Goal: Task Accomplishment & Management: Complete application form

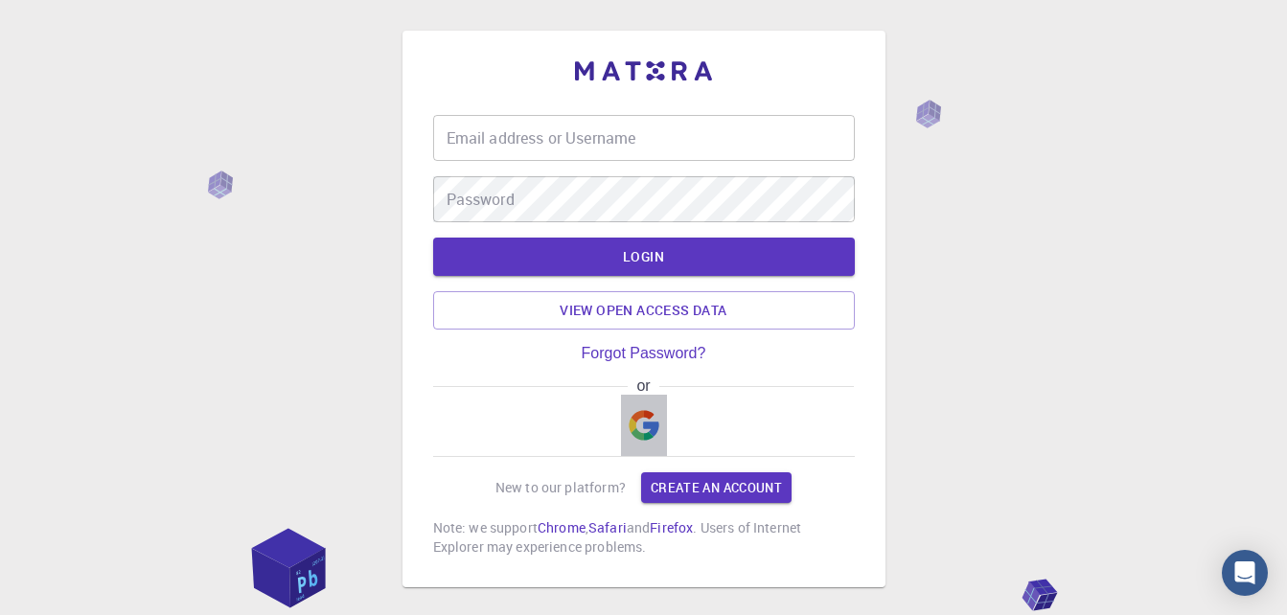
click at [636, 418] on img "button" at bounding box center [643, 425] width 31 height 31
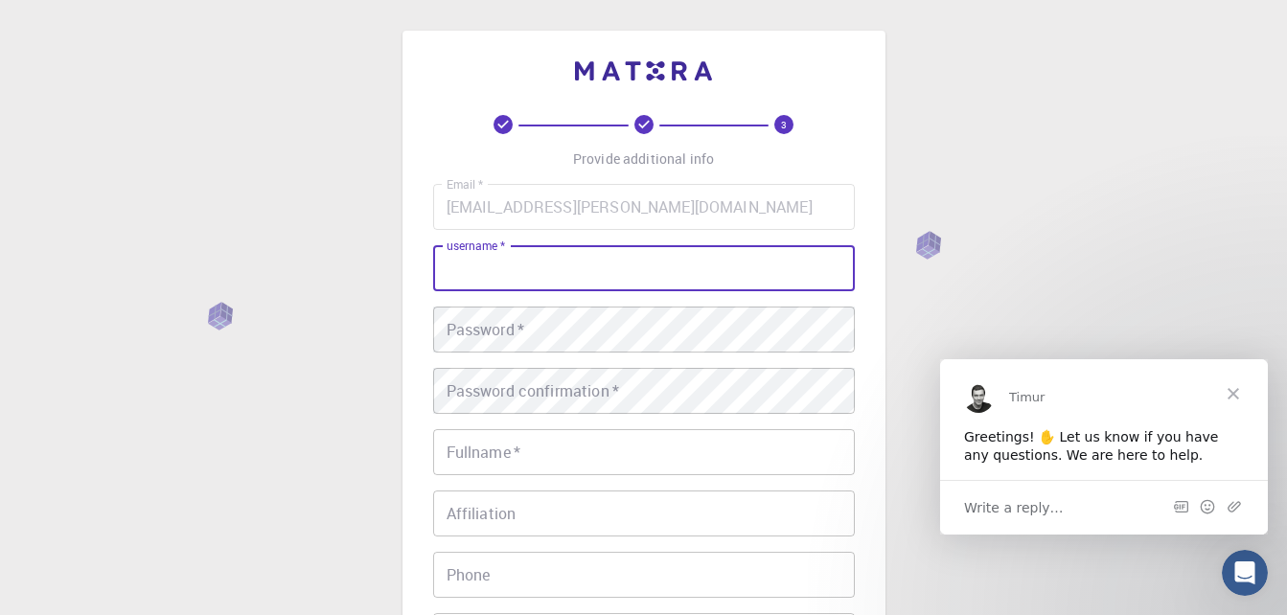
click at [680, 271] on input "username   *" at bounding box center [643, 268] width 421 height 46
type input "[PERSON_NAME]"
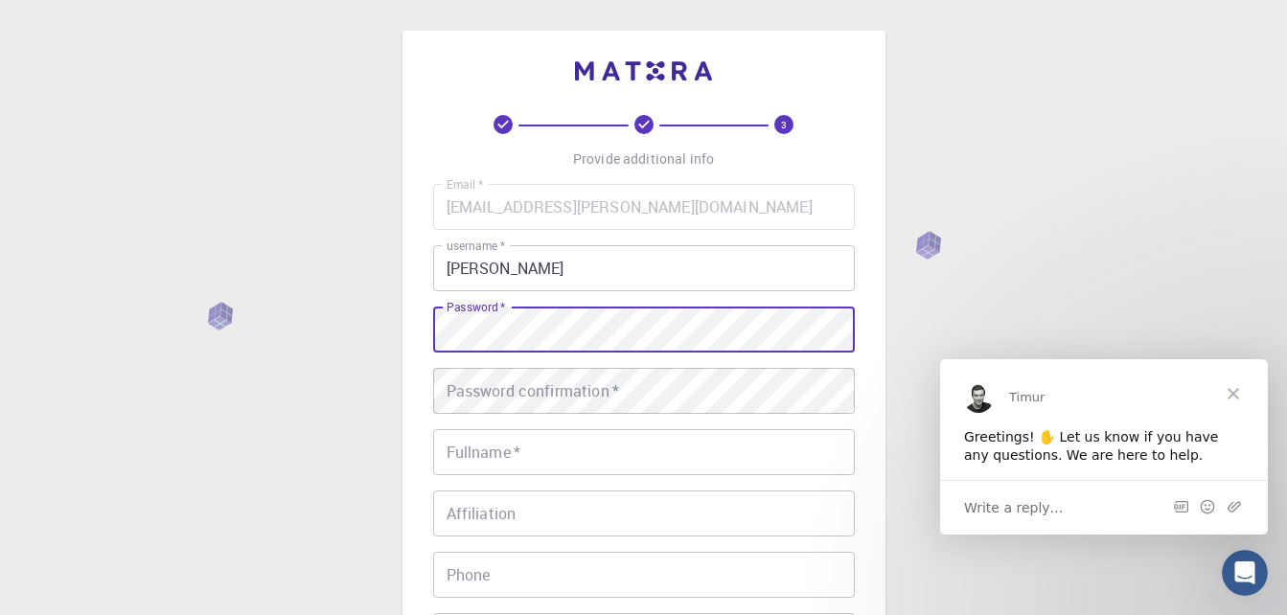
click at [1246, 382] on span "Close" at bounding box center [1232, 392] width 69 height 69
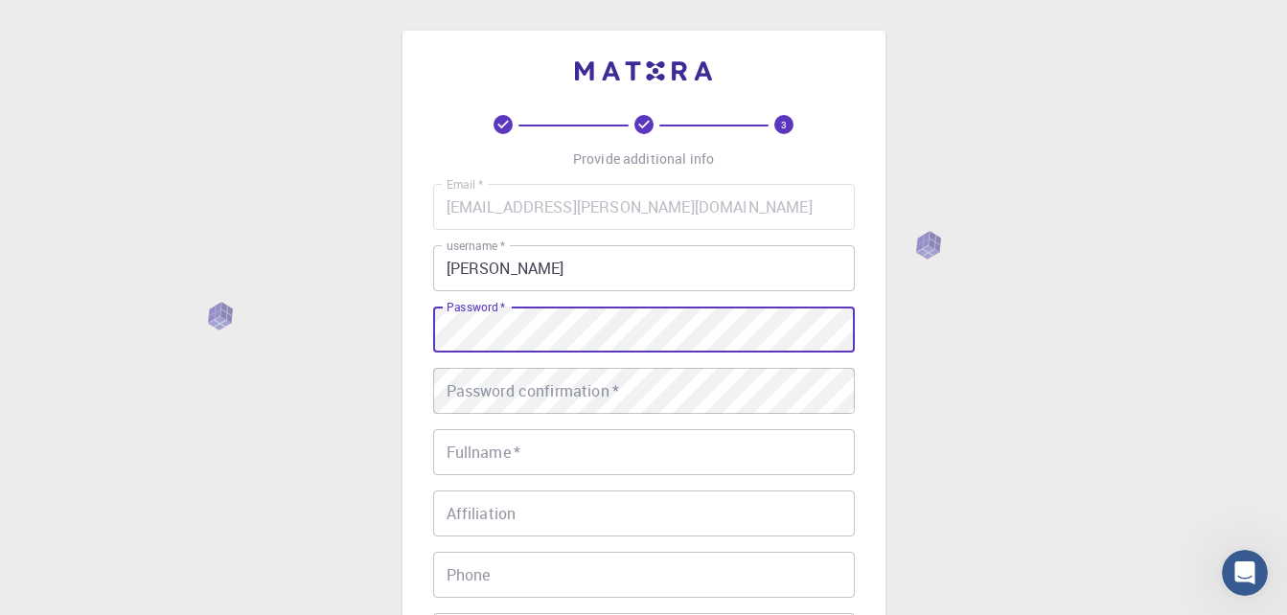
click at [355, 329] on div "3 Provide additional info Email   * [EMAIL_ADDRESS][PERSON_NAME][DOMAIN_NAME] E…" at bounding box center [643, 487] width 1287 height 975
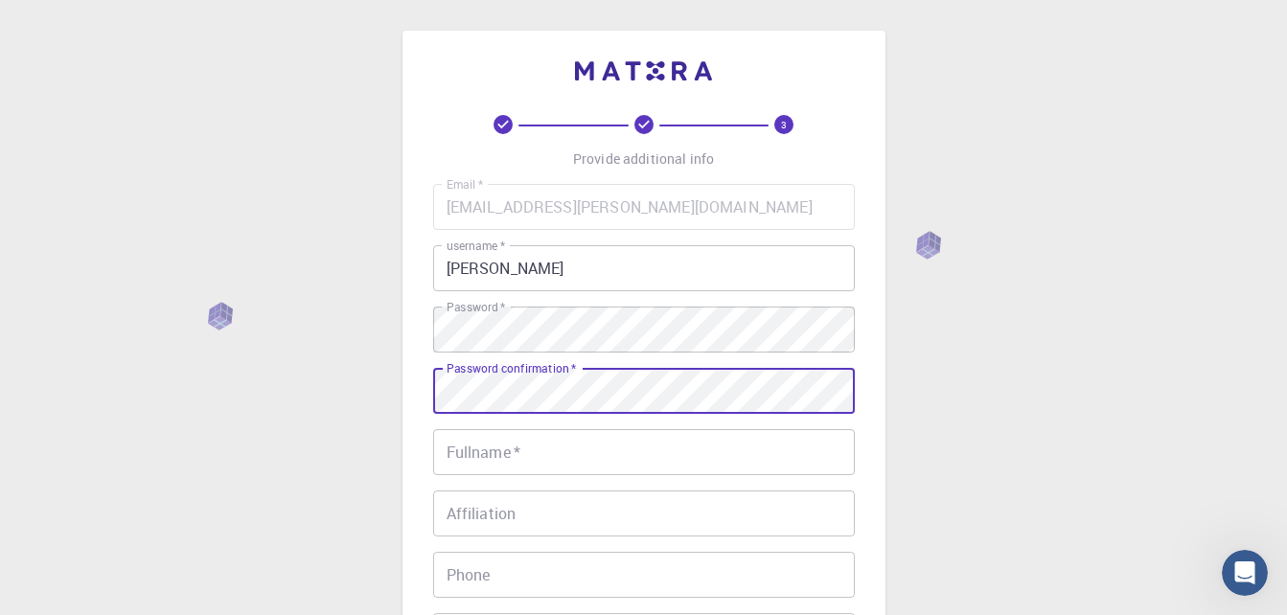
click at [799, 461] on input "Fullname   *" at bounding box center [643, 452] width 421 height 46
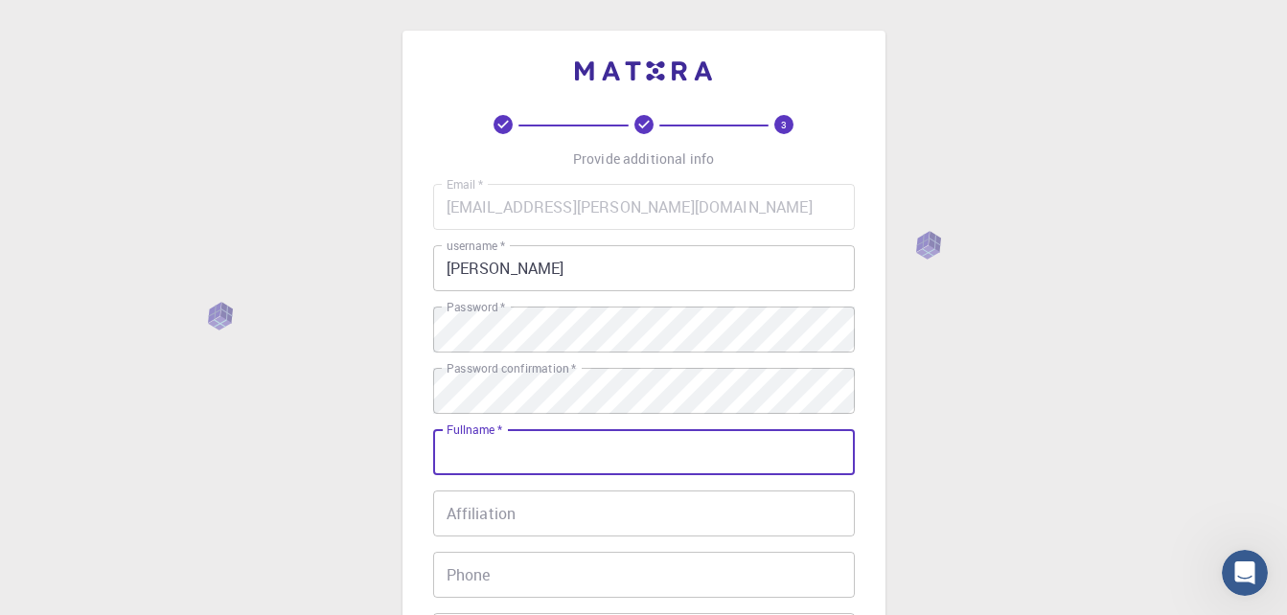
type input "[PERSON_NAME]"
type input "[PHONE_NUMBER]"
click at [655, 464] on input "[PERSON_NAME]" at bounding box center [643, 452] width 421 height 46
type input "[PERSON_NAME]"
click at [649, 498] on input "Affiliation" at bounding box center [643, 513] width 421 height 46
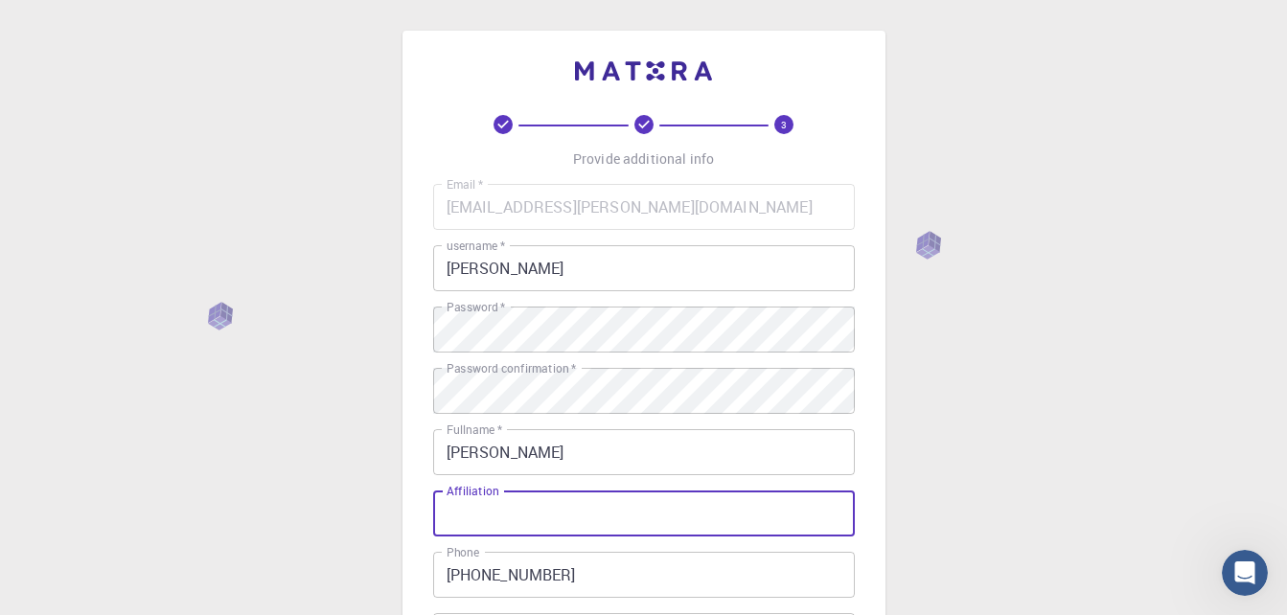
click at [639, 505] on input "Affiliation" at bounding box center [643, 513] width 421 height 46
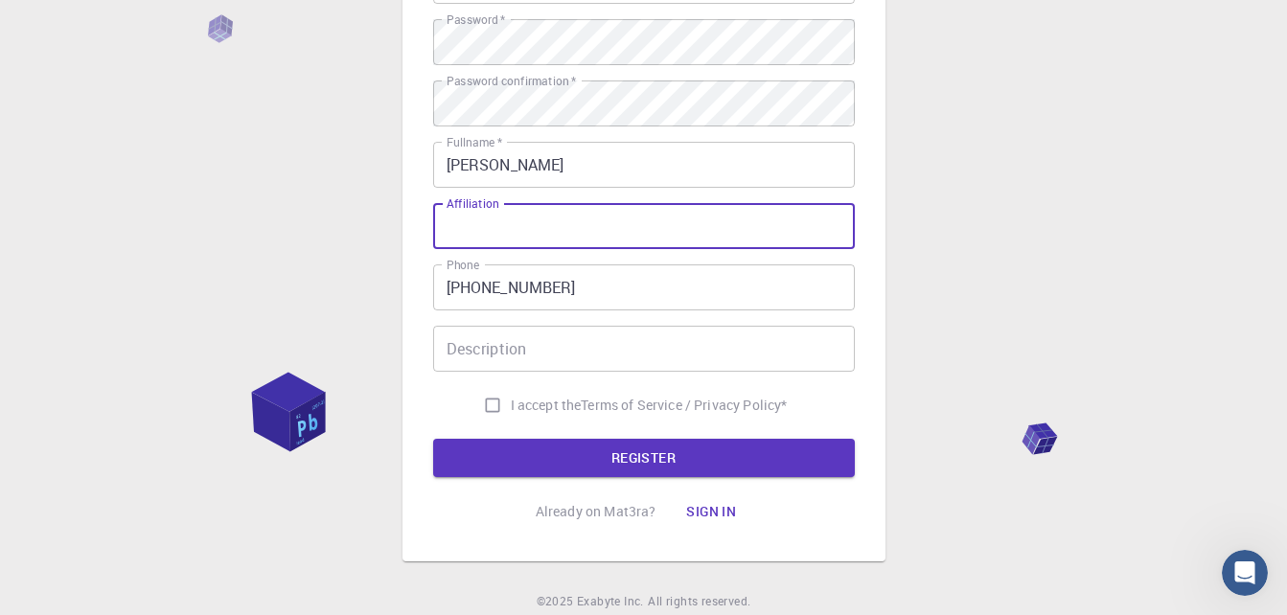
click at [596, 242] on input "Affiliation" at bounding box center [643, 226] width 421 height 46
type input "Escuela"
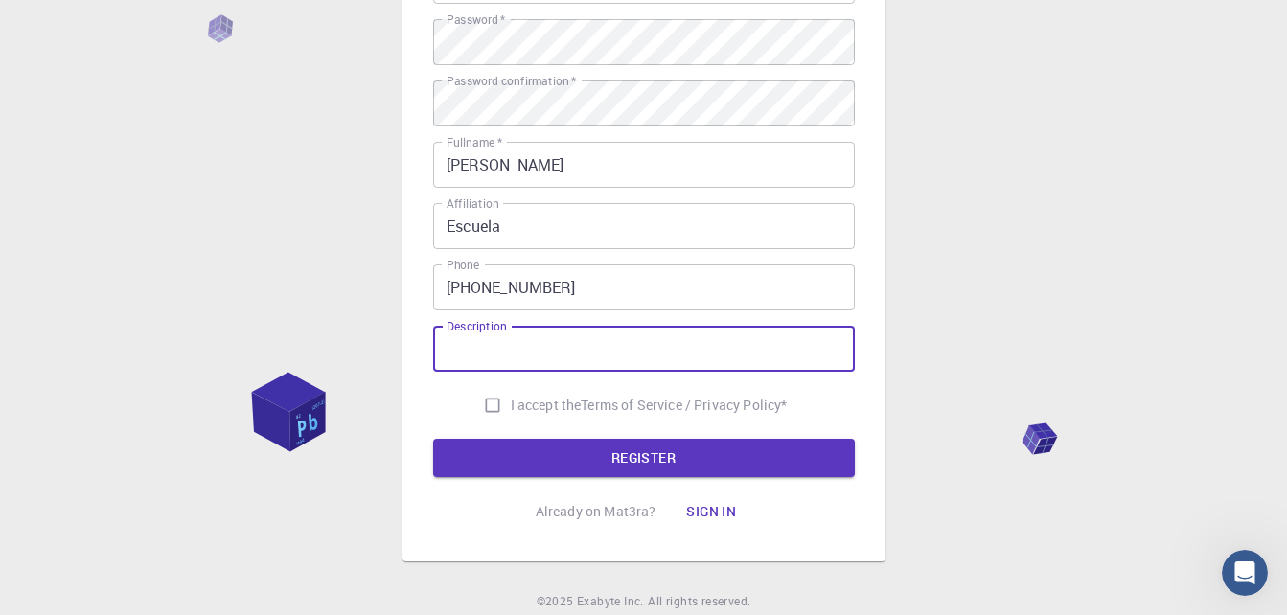
click at [609, 339] on input "Description" at bounding box center [643, 349] width 421 height 46
type input "Estidoante de universidad"
click at [481, 387] on input "I accept the Terms of Service / Privacy Policy *" at bounding box center [492, 405] width 36 height 36
checkbox input "true"
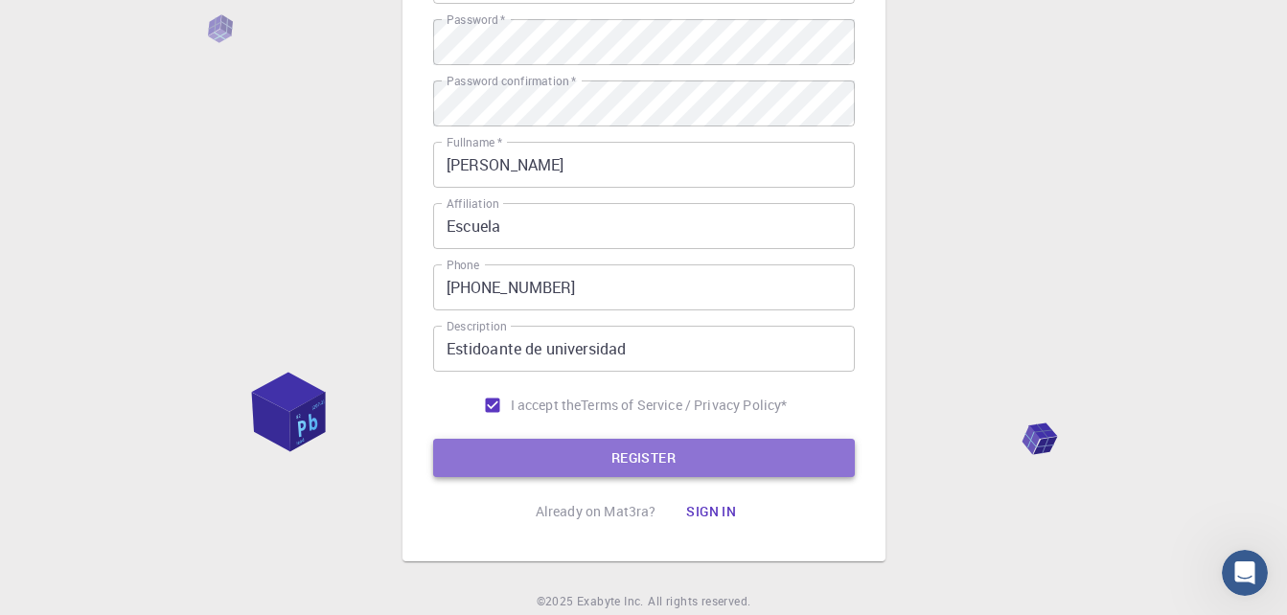
click at [597, 454] on button "REGISTER" at bounding box center [643, 458] width 421 height 38
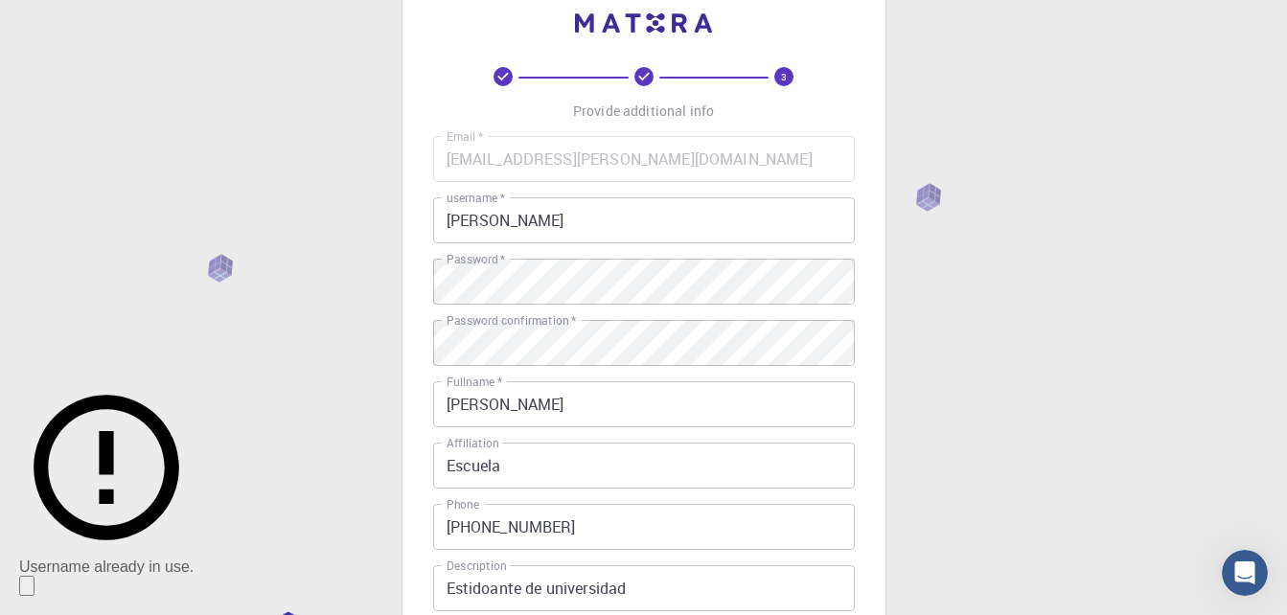
scroll to position [0, 0]
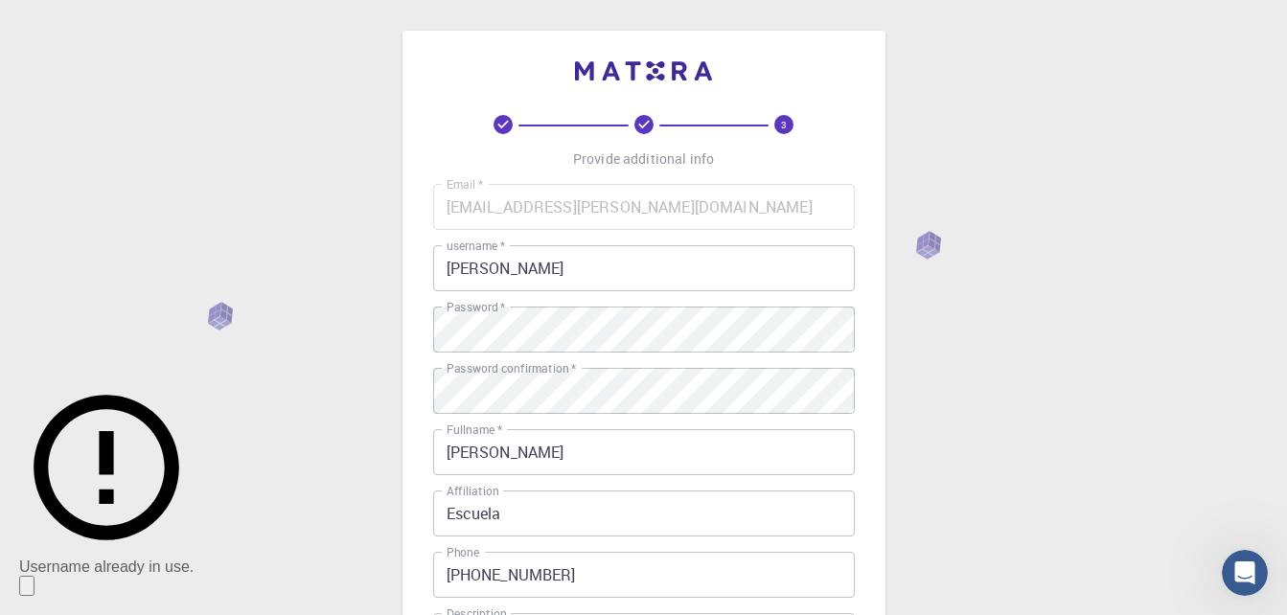
click at [581, 296] on div "Email   * [EMAIL_ADDRESS][PERSON_NAME][DOMAIN_NAME] Email   * username   * [PER…" at bounding box center [643, 447] width 421 height 527
click at [578, 277] on input "[PERSON_NAME]" at bounding box center [643, 268] width 421 height 46
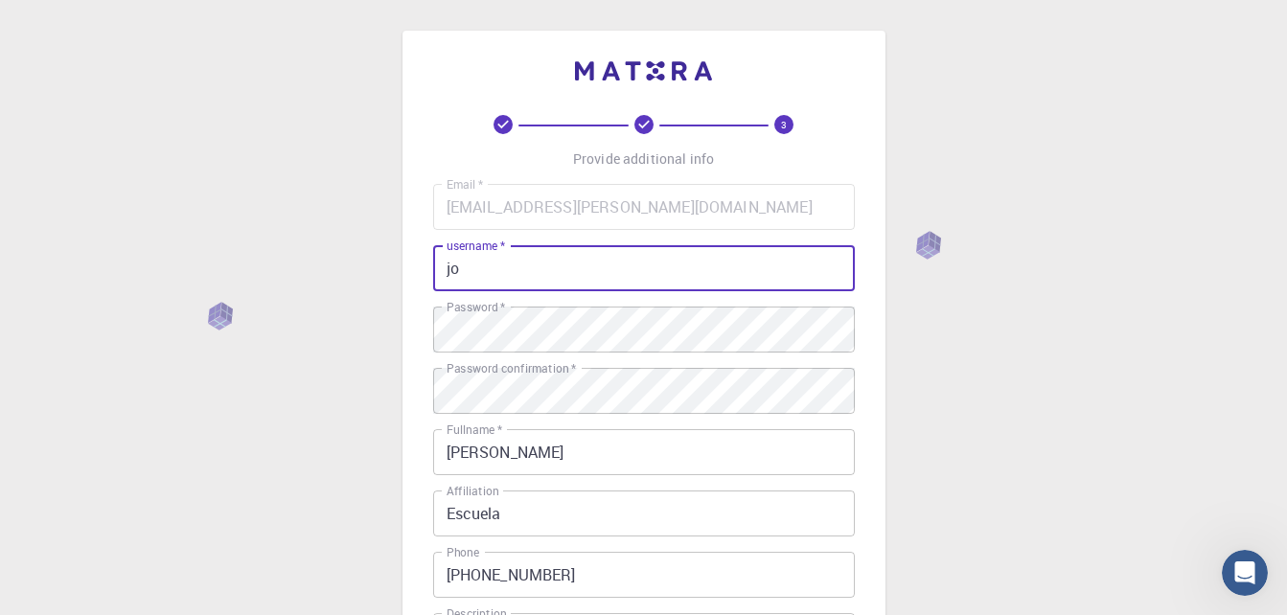
type input "j"
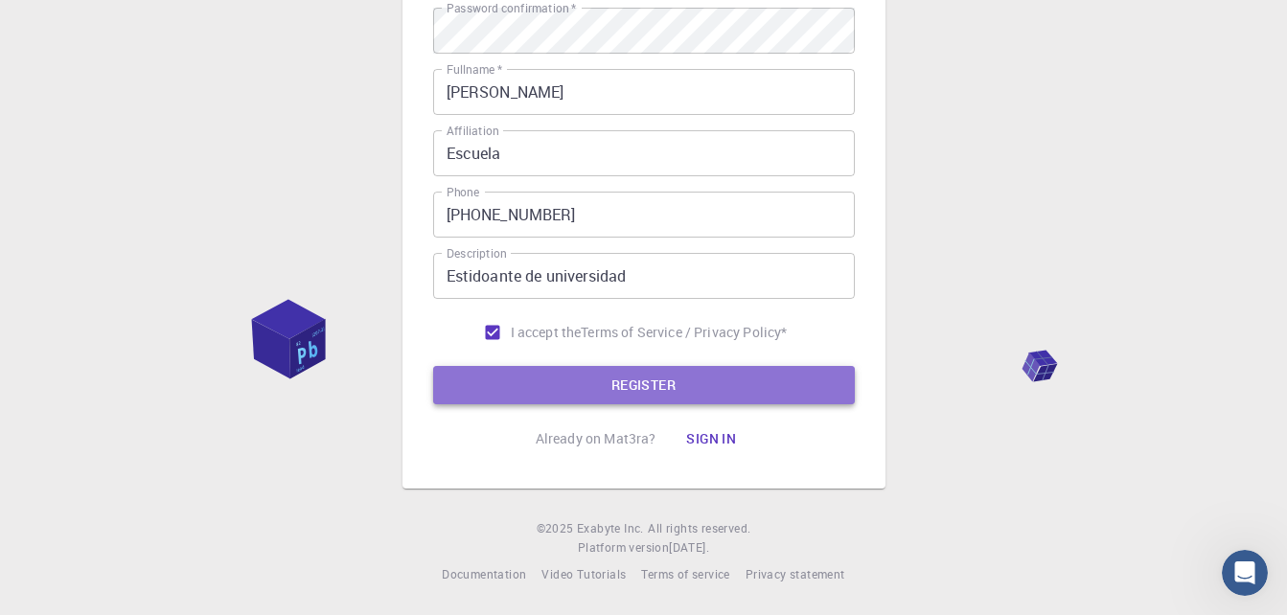
click at [605, 366] on button "REGISTER" at bounding box center [643, 385] width 421 height 38
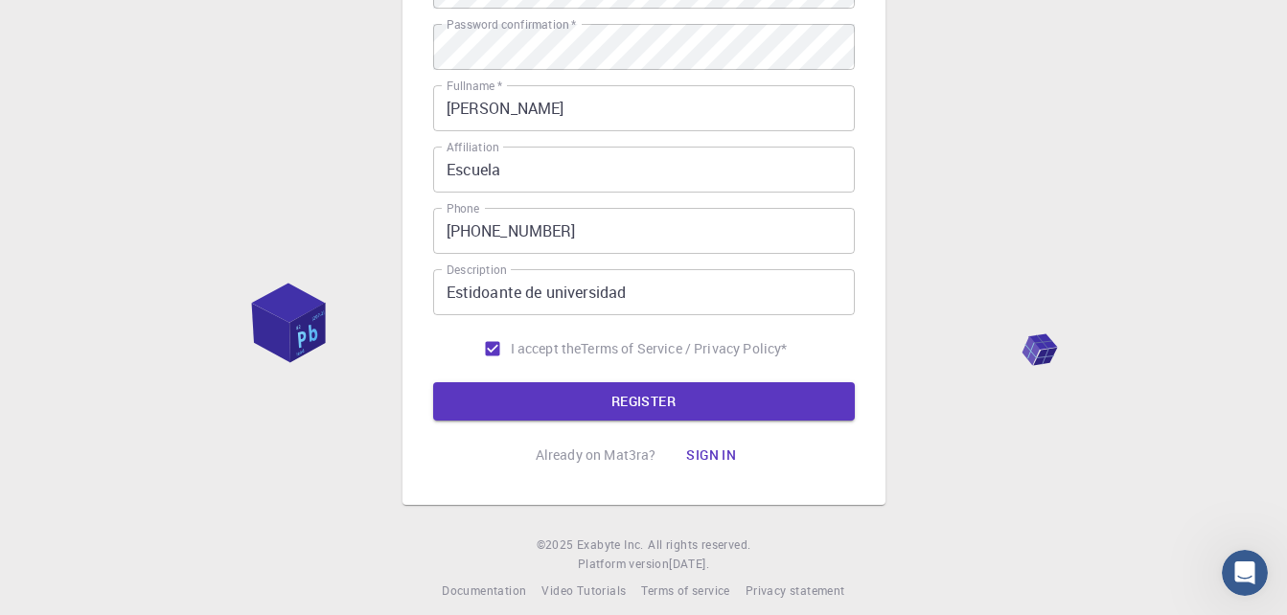
scroll to position [122, 0]
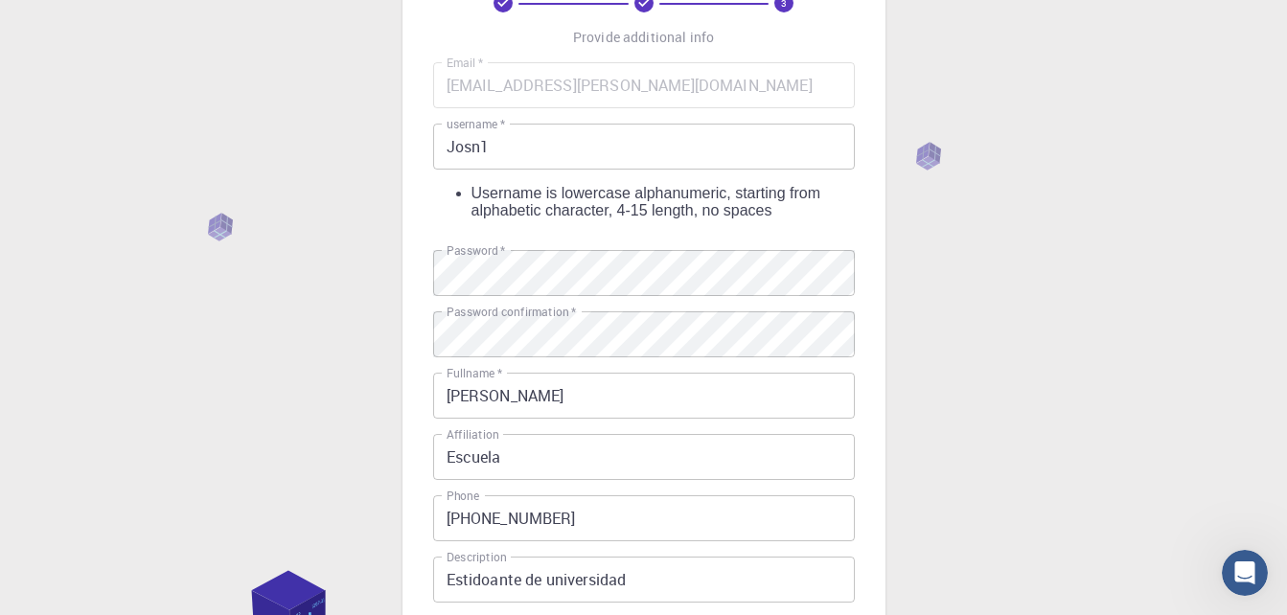
click at [604, 147] on input "Josn1" at bounding box center [643, 147] width 421 height 46
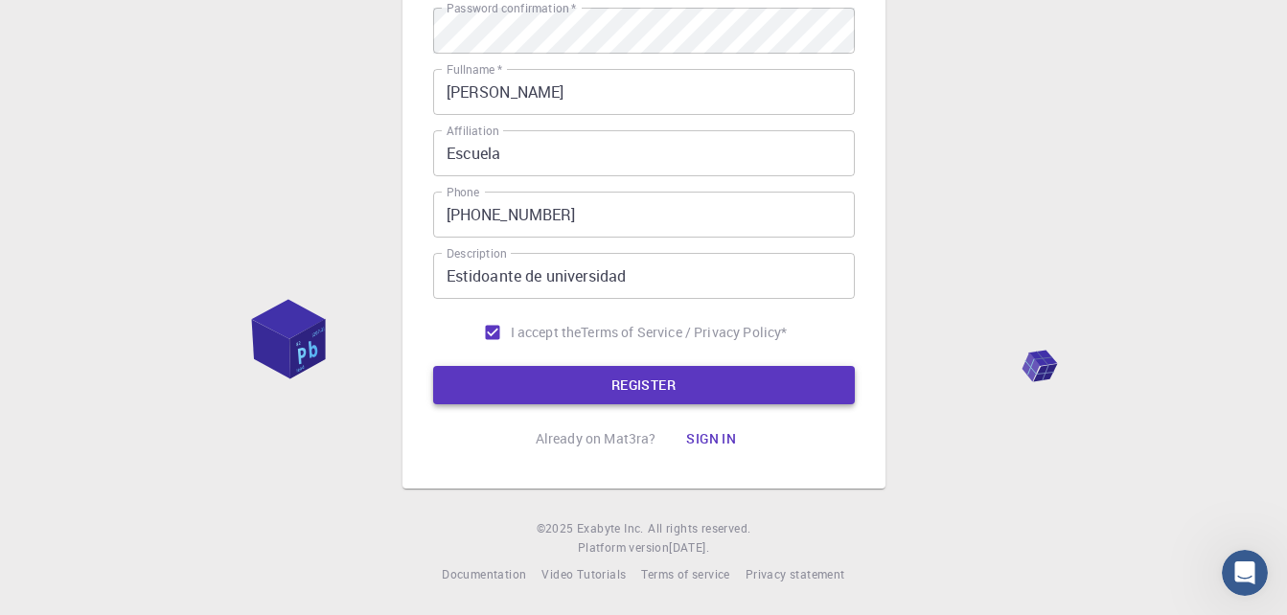
click at [641, 367] on button "REGISTER" at bounding box center [643, 385] width 421 height 38
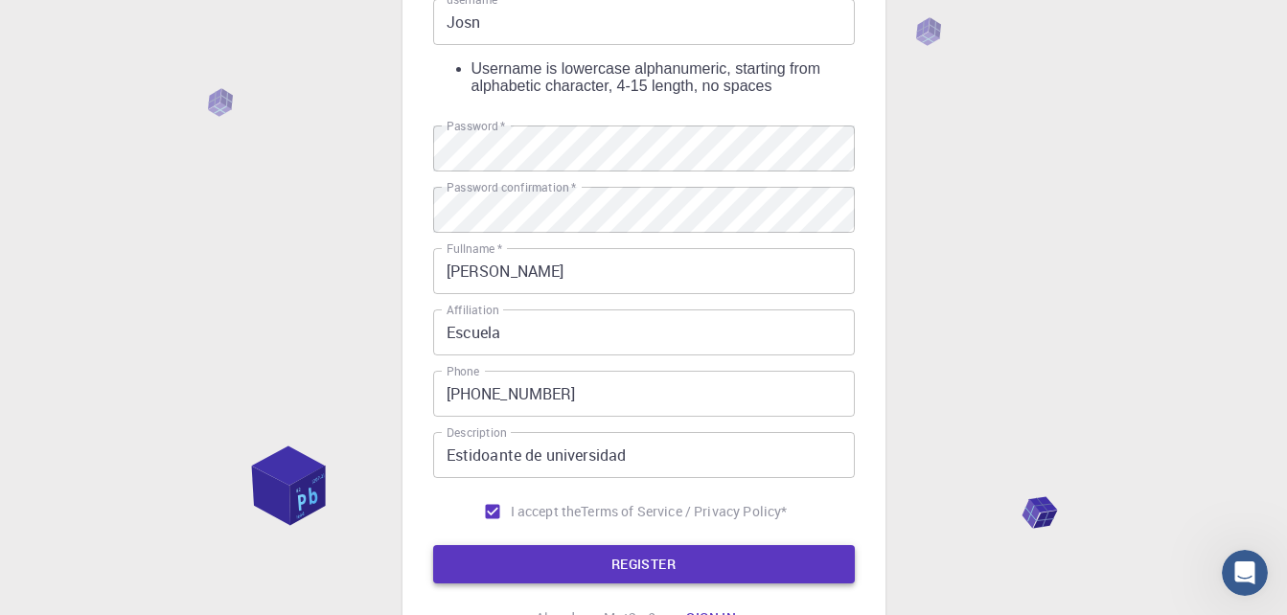
scroll to position [26, 0]
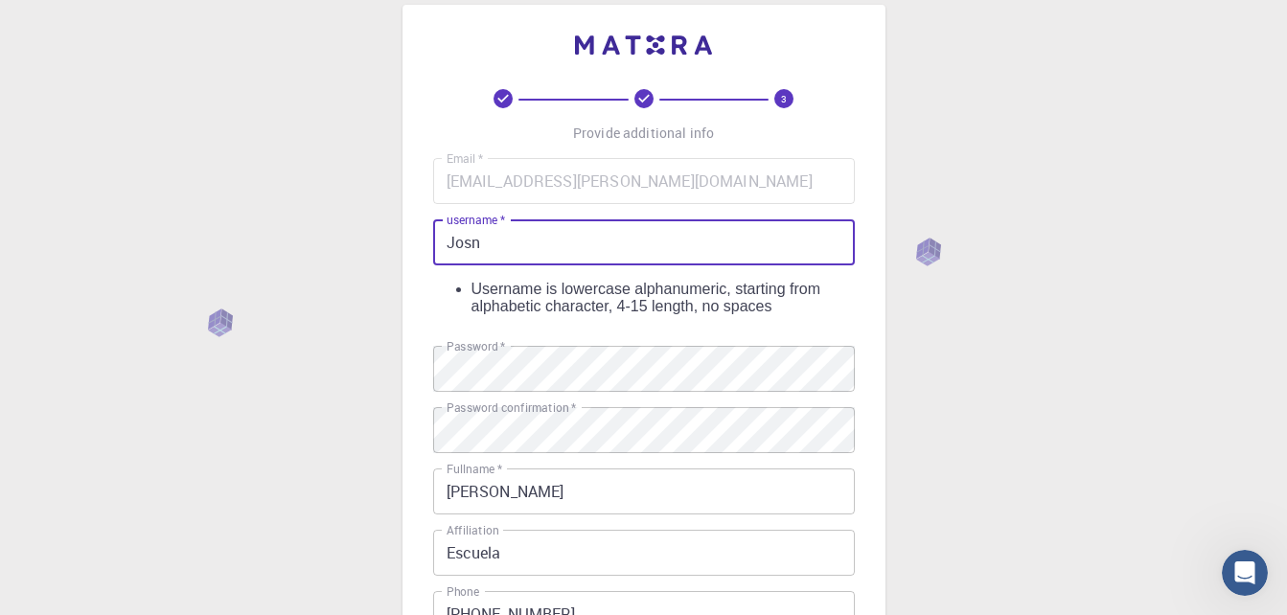
click at [615, 243] on input "Josn" at bounding box center [643, 242] width 421 height 46
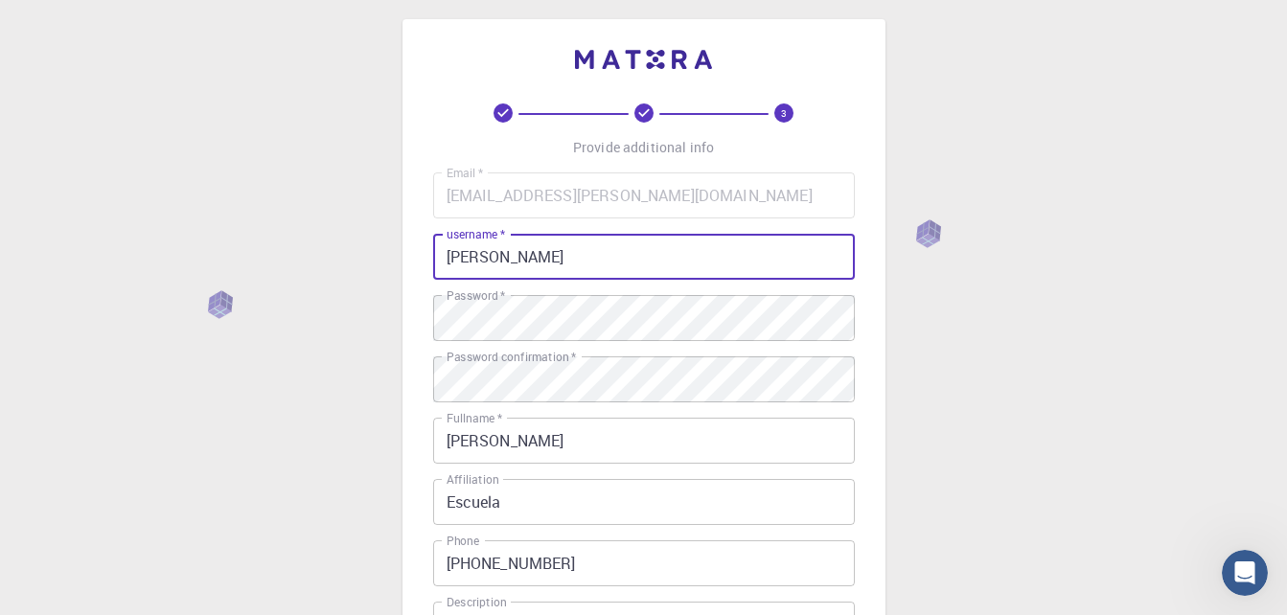
scroll to position [0, 0]
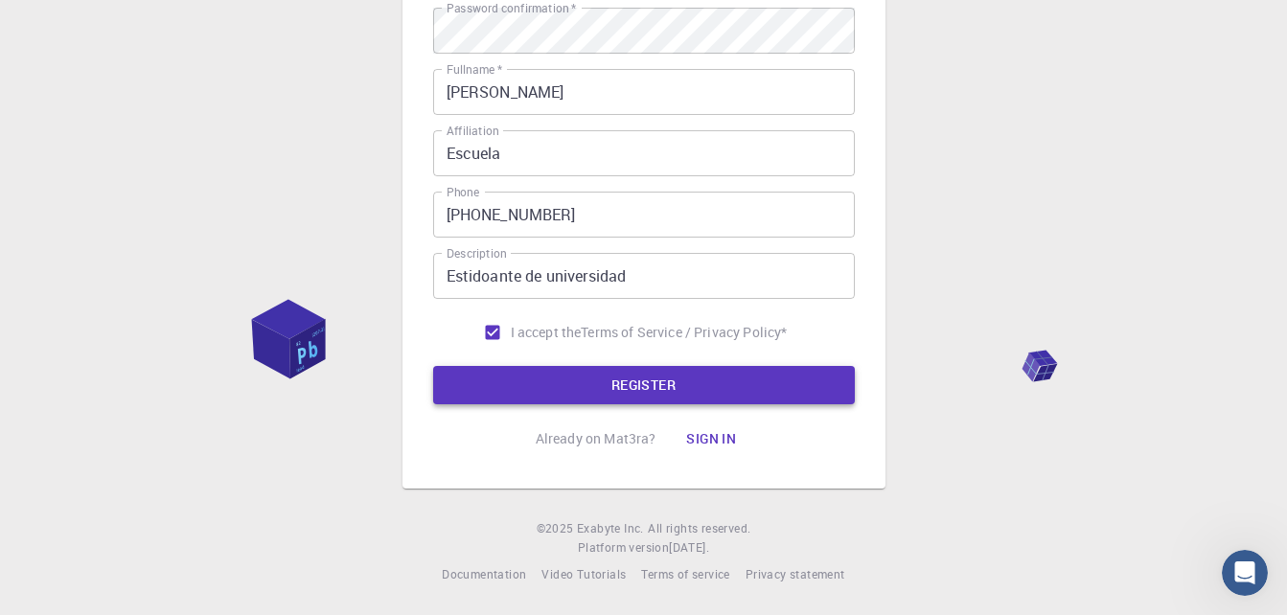
type input "Josnidiaz"
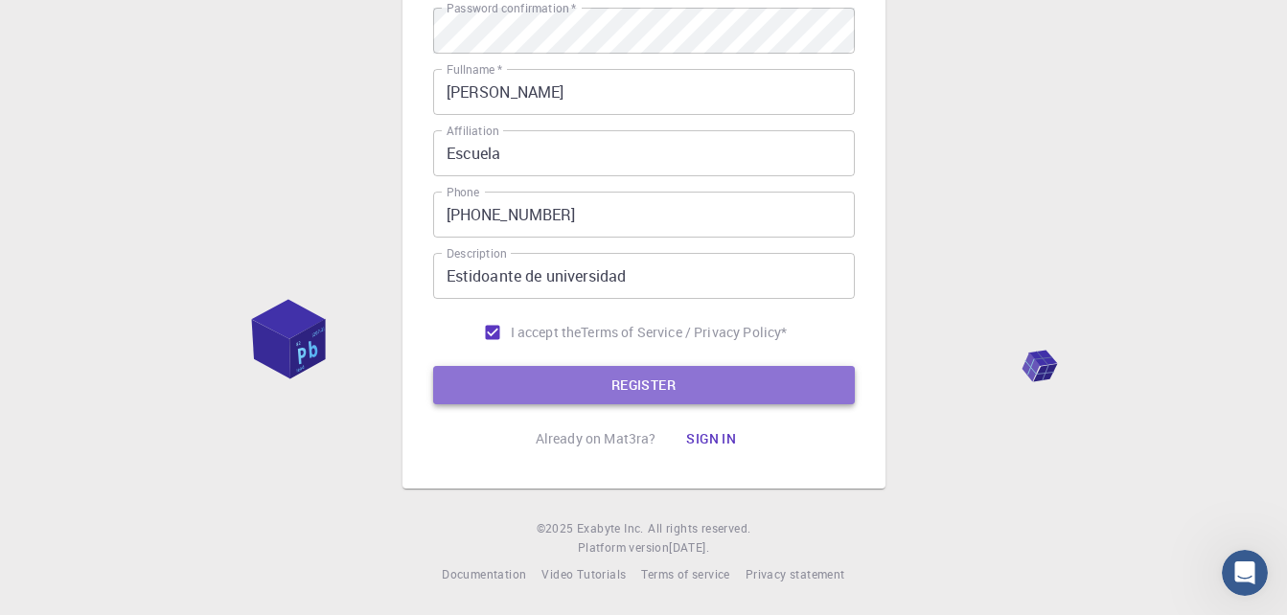
click at [671, 386] on button "REGISTER" at bounding box center [643, 385] width 421 height 38
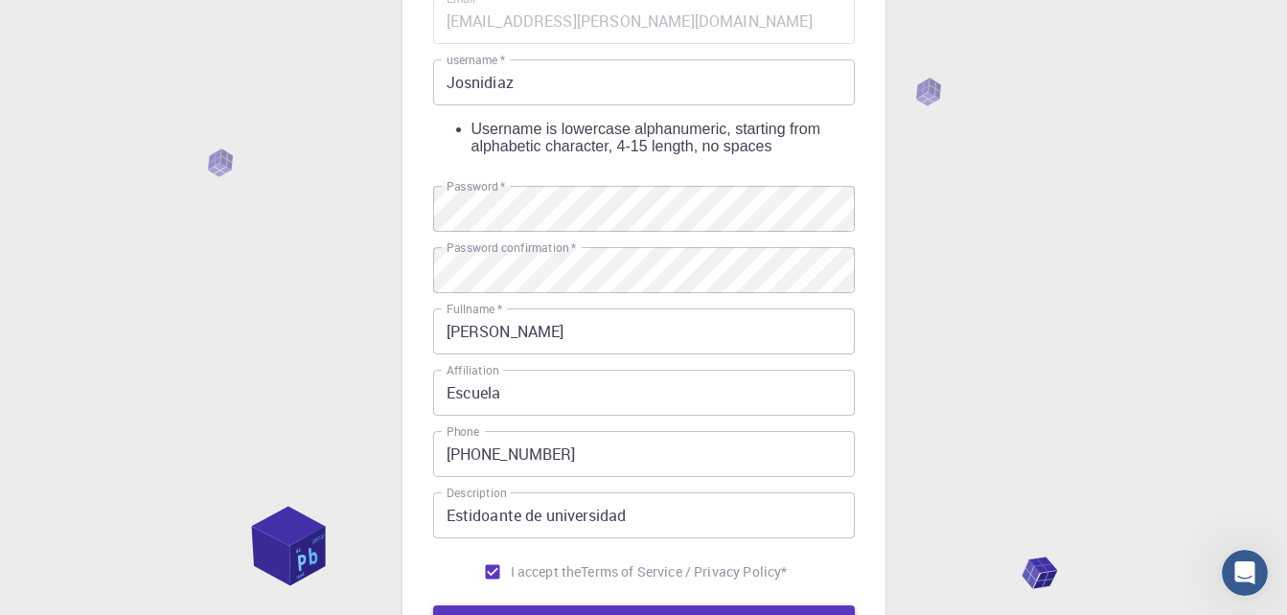
scroll to position [26, 0]
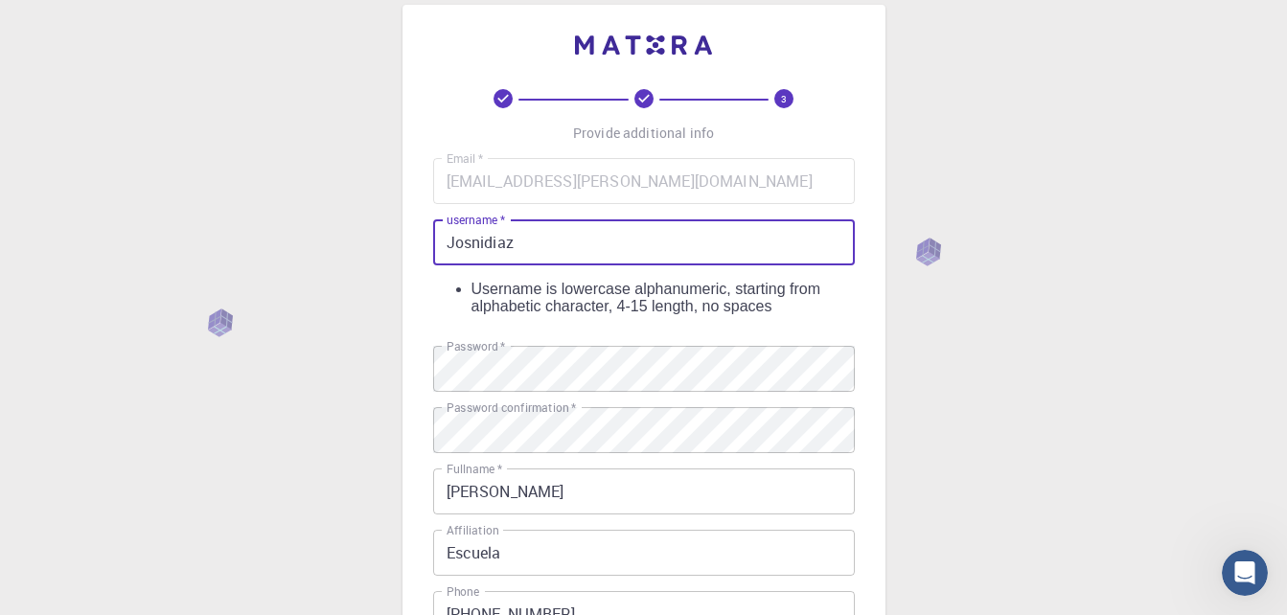
drag, startPoint x: 551, startPoint y: 252, endPoint x: 436, endPoint y: 258, distance: 115.1
click at [437, 258] on input "Josnidiaz" at bounding box center [643, 242] width 421 height 46
click at [436, 258] on input "Josnidiaz" at bounding box center [643, 242] width 421 height 46
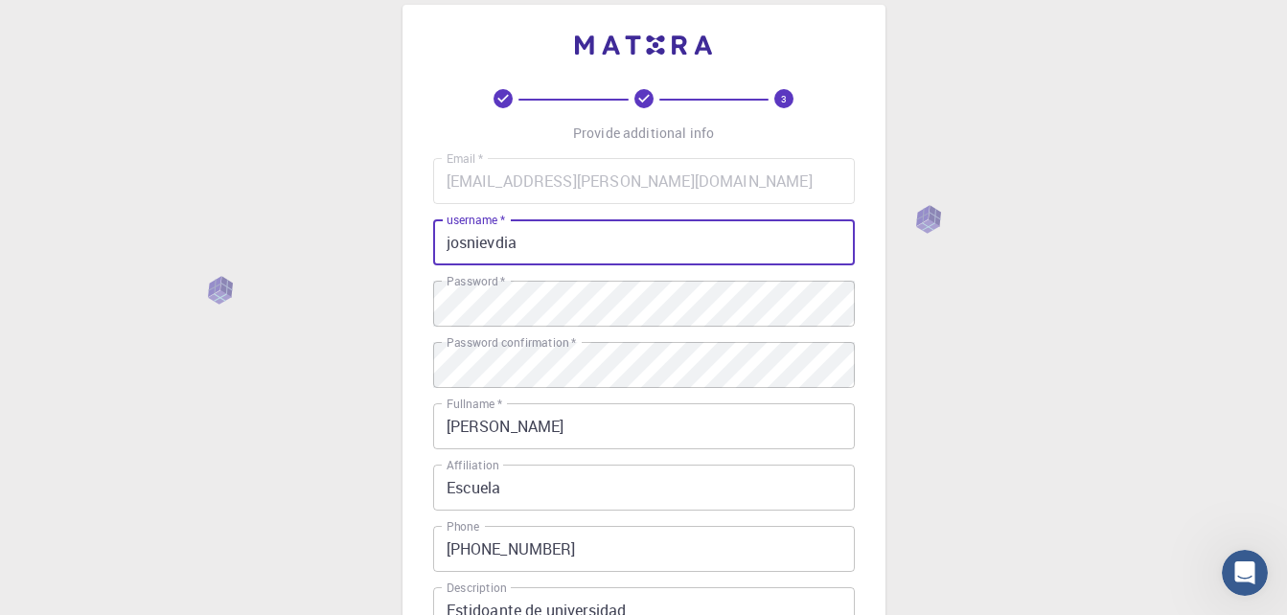
drag, startPoint x: 557, startPoint y: 256, endPoint x: 545, endPoint y: 258, distance: 11.7
click at [545, 258] on input "josnievdia" at bounding box center [643, 242] width 421 height 46
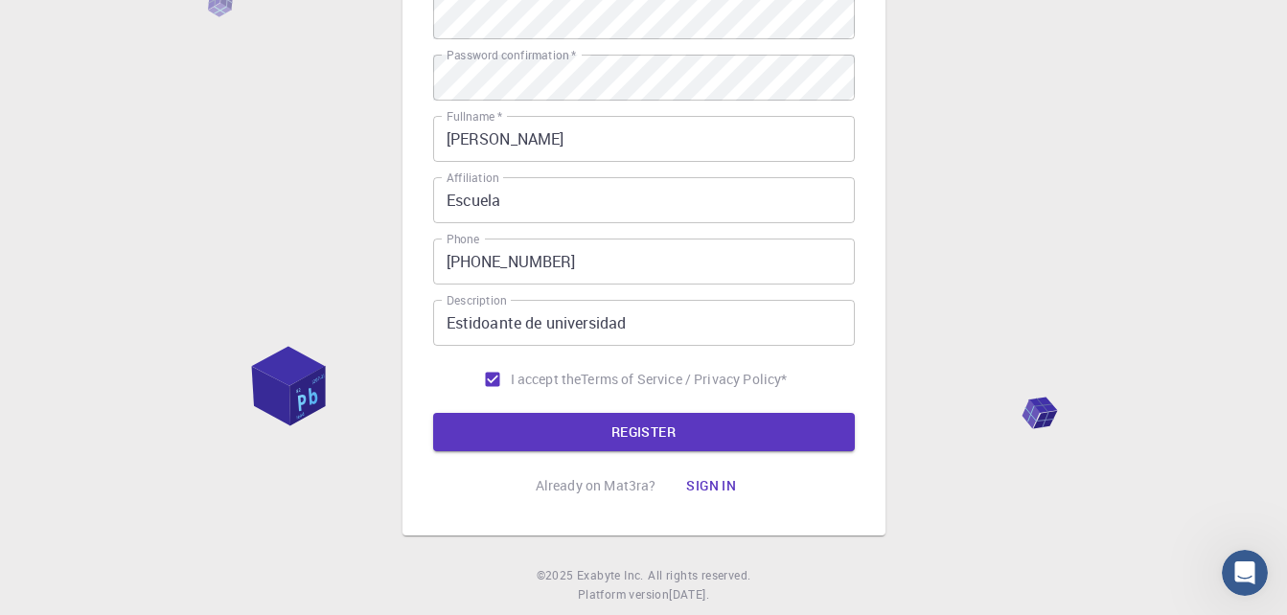
scroll to position [360, 0]
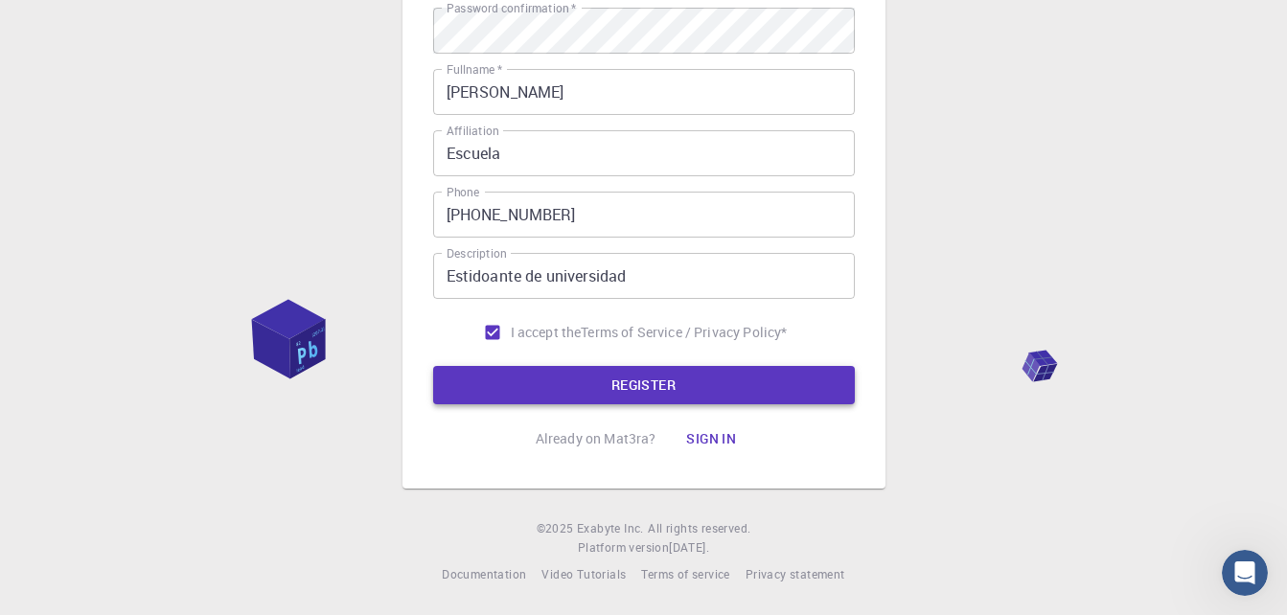
type input "josnievdia"
click at [643, 369] on button "REGISTER" at bounding box center [643, 385] width 421 height 38
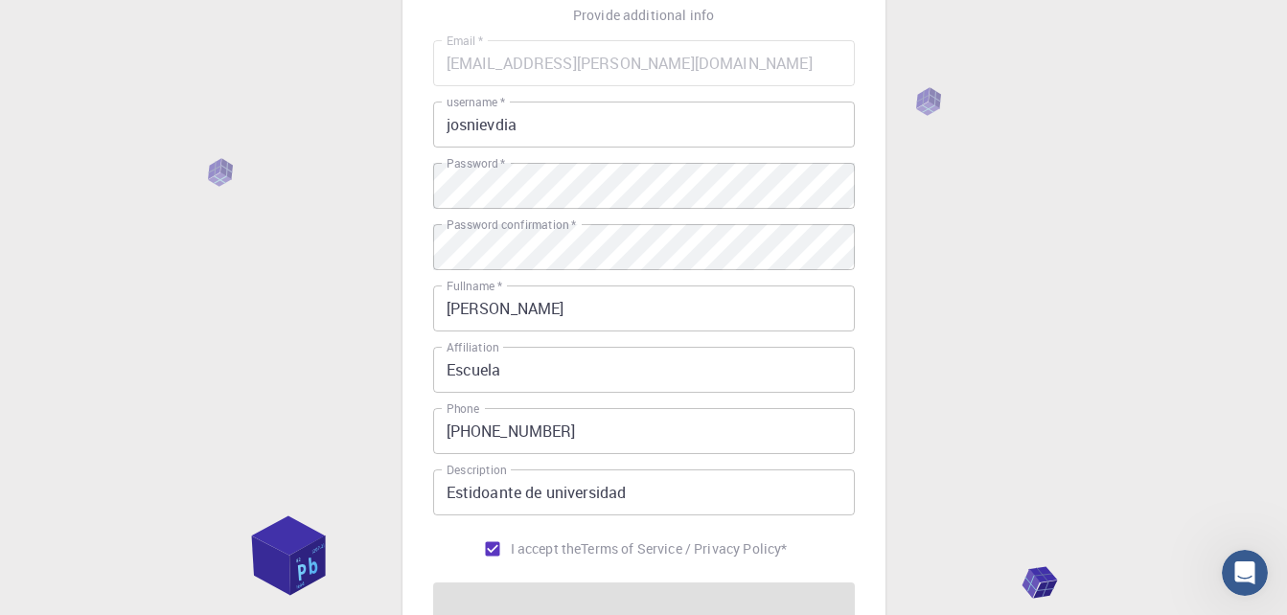
scroll to position [287, 0]
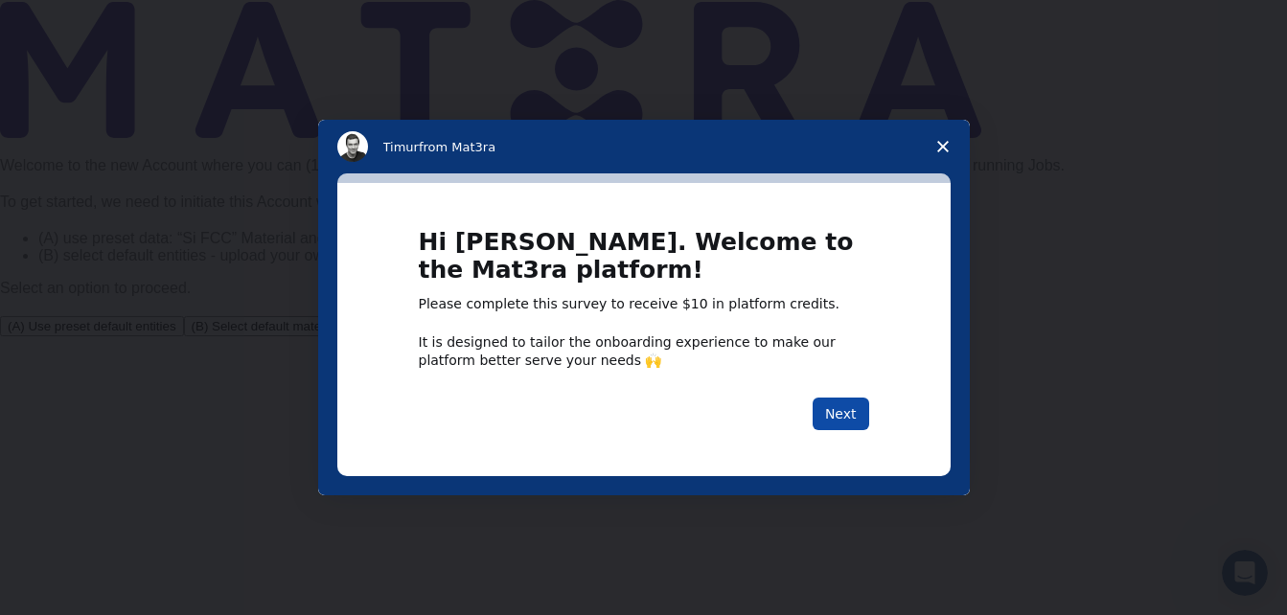
click at [844, 416] on button "Next" at bounding box center [840, 414] width 57 height 33
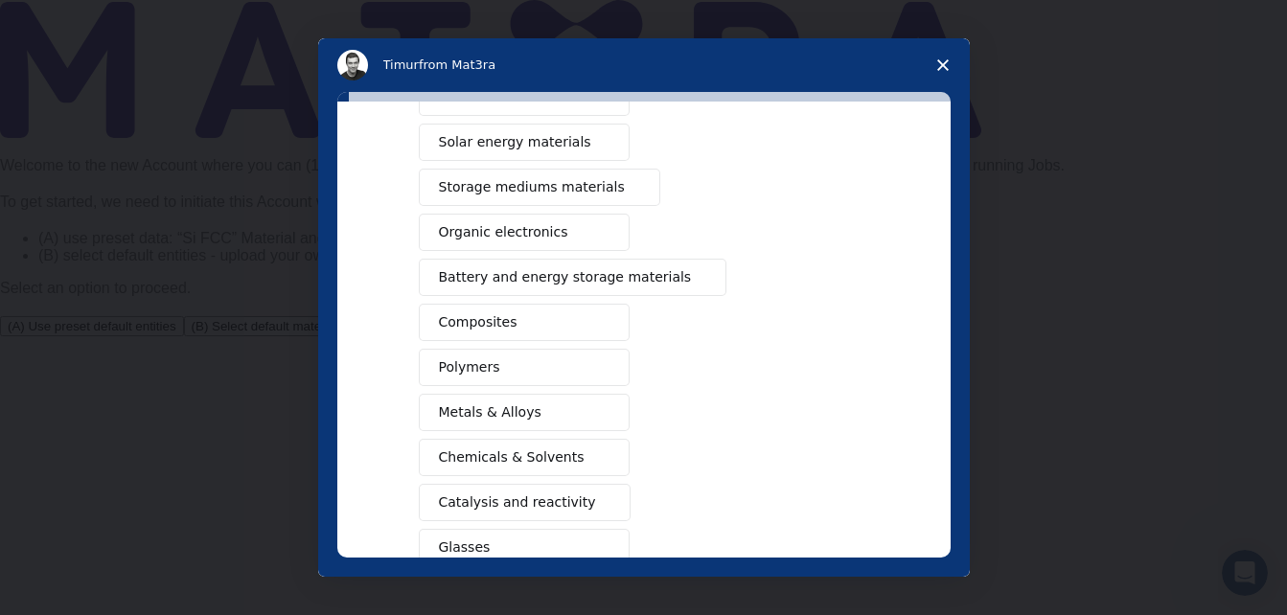
scroll to position [309, 0]
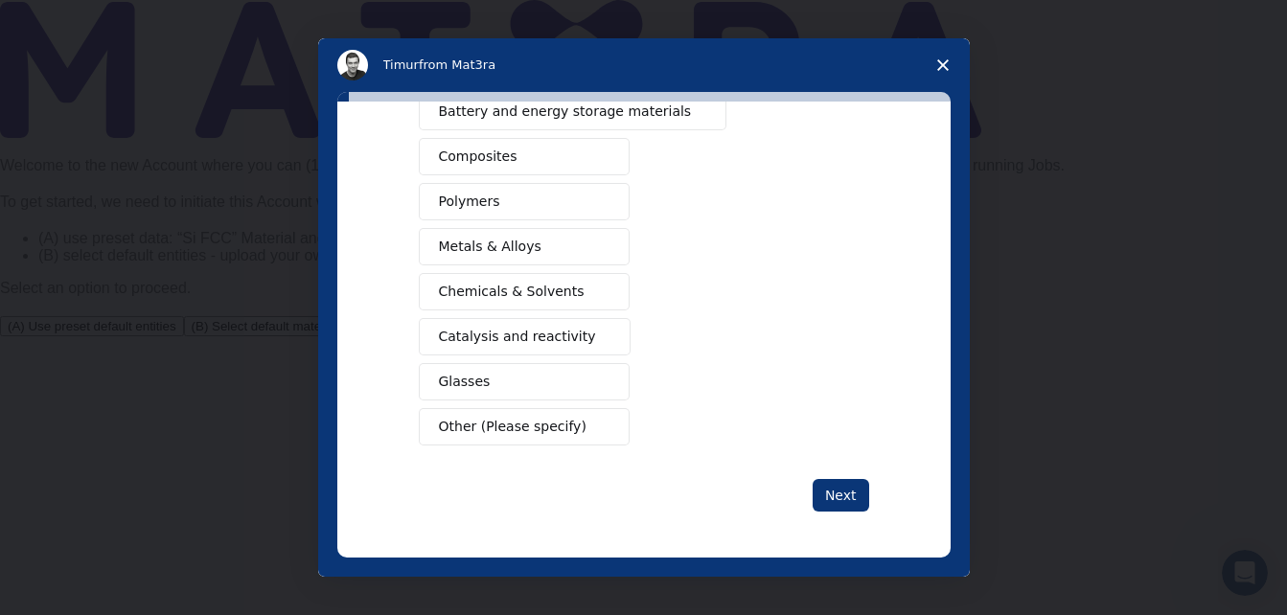
click at [558, 248] on button "Metals & Alloys" at bounding box center [524, 246] width 211 height 37
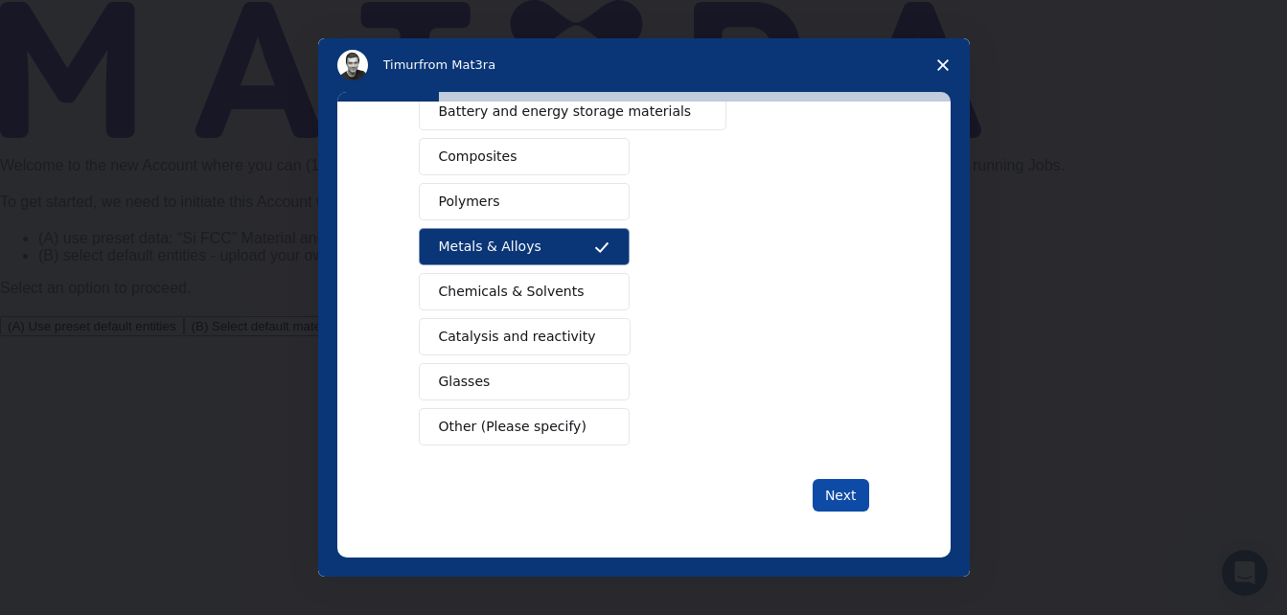
click at [831, 490] on button "Next" at bounding box center [840, 495] width 57 height 33
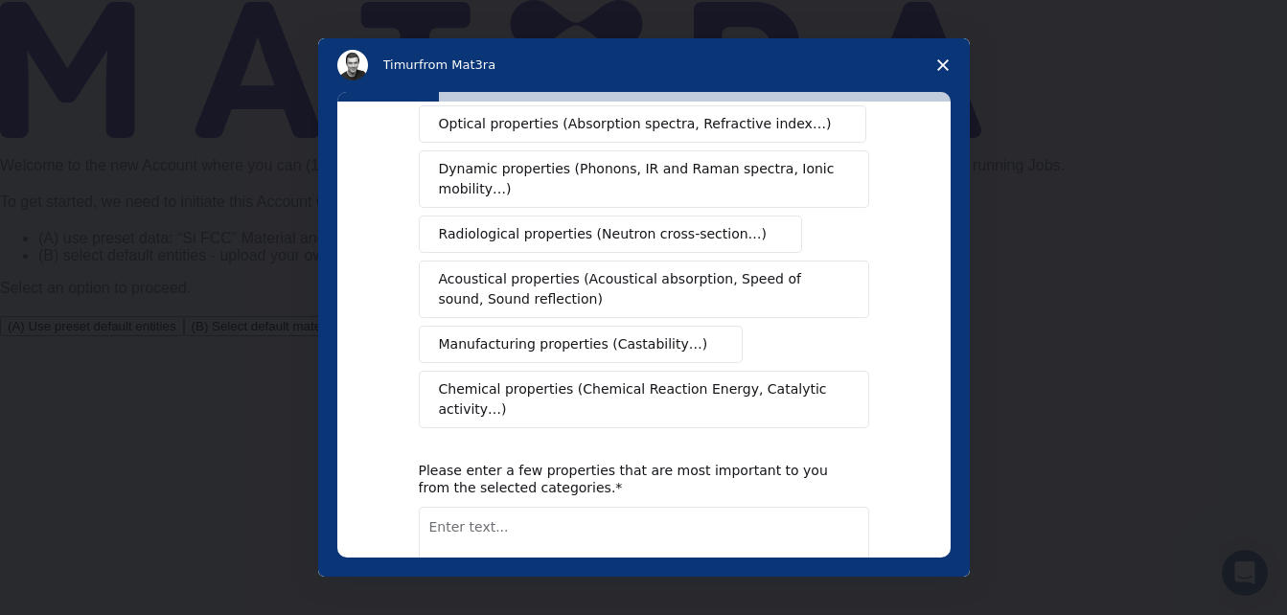
scroll to position [0, 0]
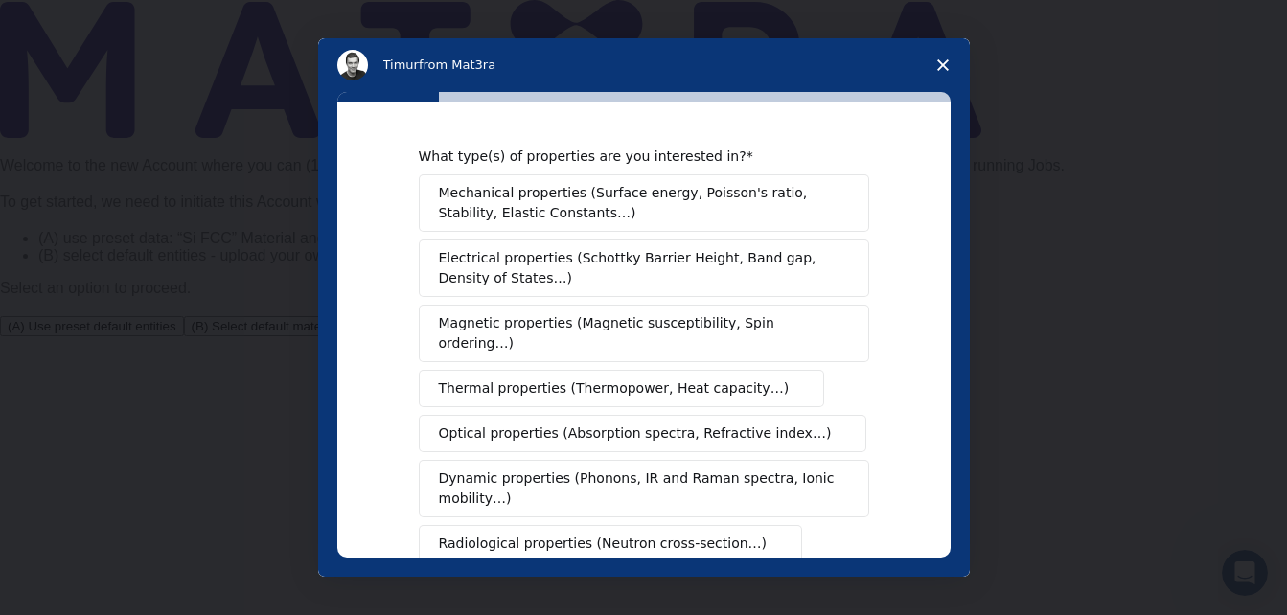
click at [665, 213] on span "Mechanical properties (Surface energy, Poisson's ratio, Stability, Elastic Cons…" at bounding box center [638, 203] width 399 height 40
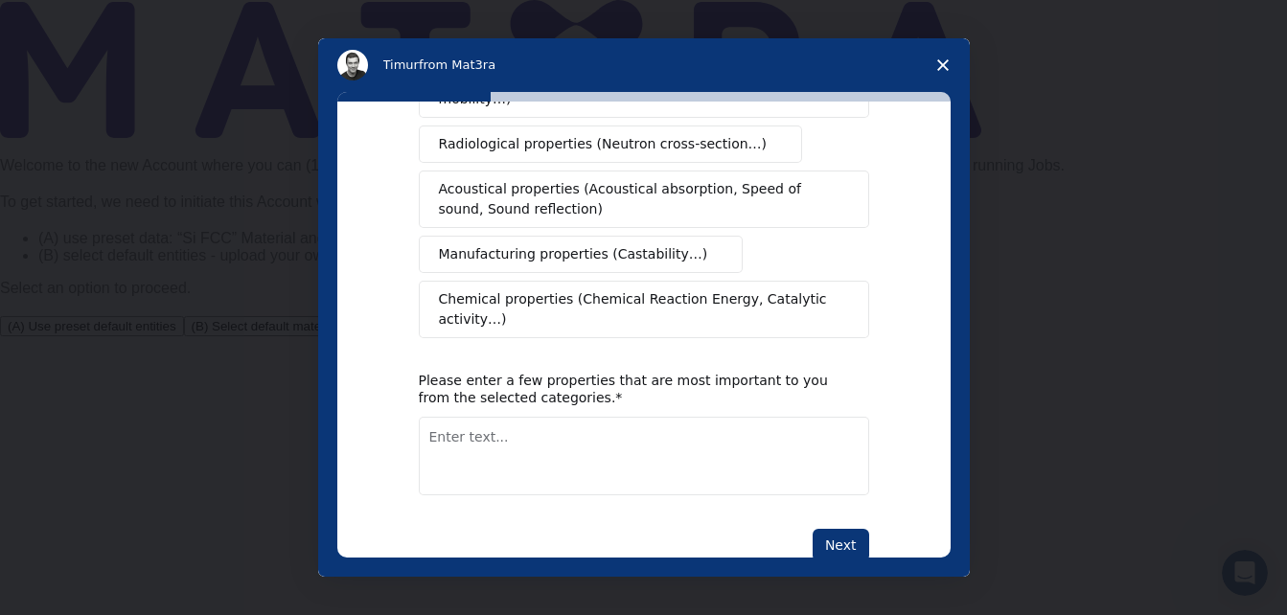
scroll to position [409, 0]
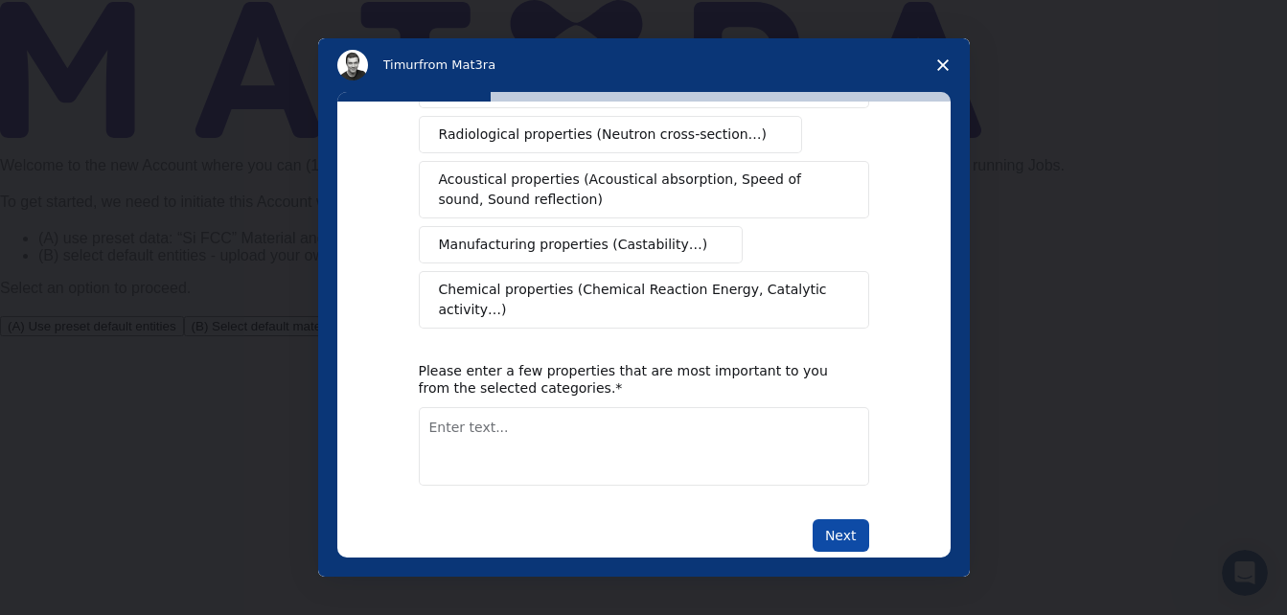
click at [853, 519] on button "Next" at bounding box center [840, 535] width 57 height 33
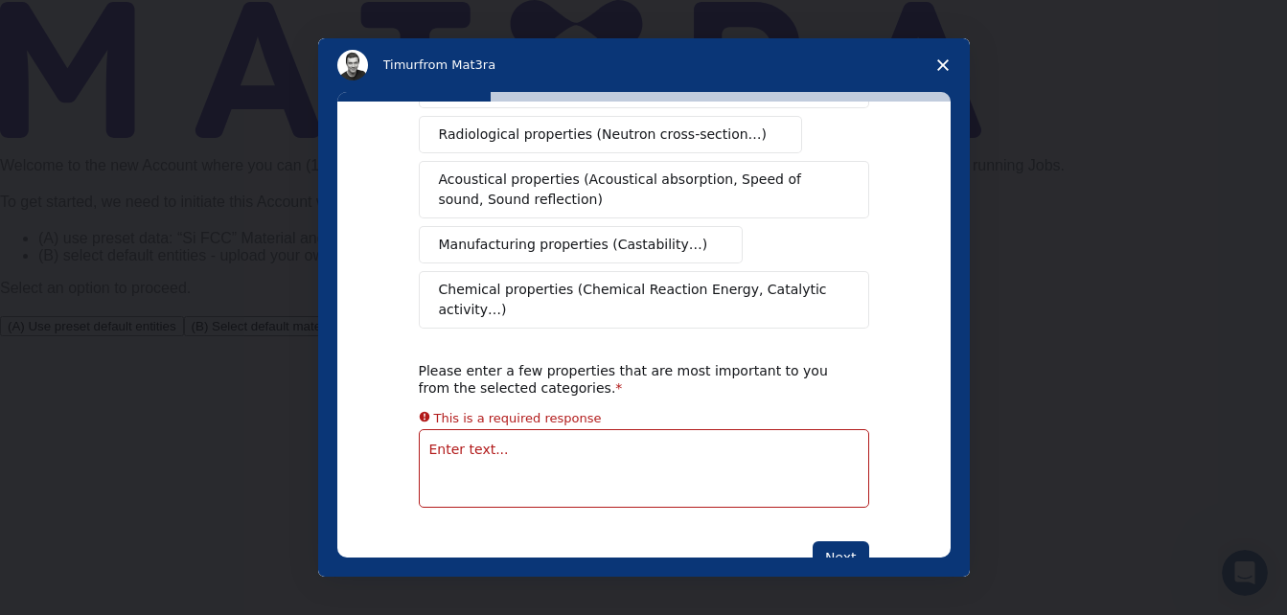
click at [944, 59] on icon "Close survey" at bounding box center [942, 64] width 11 height 11
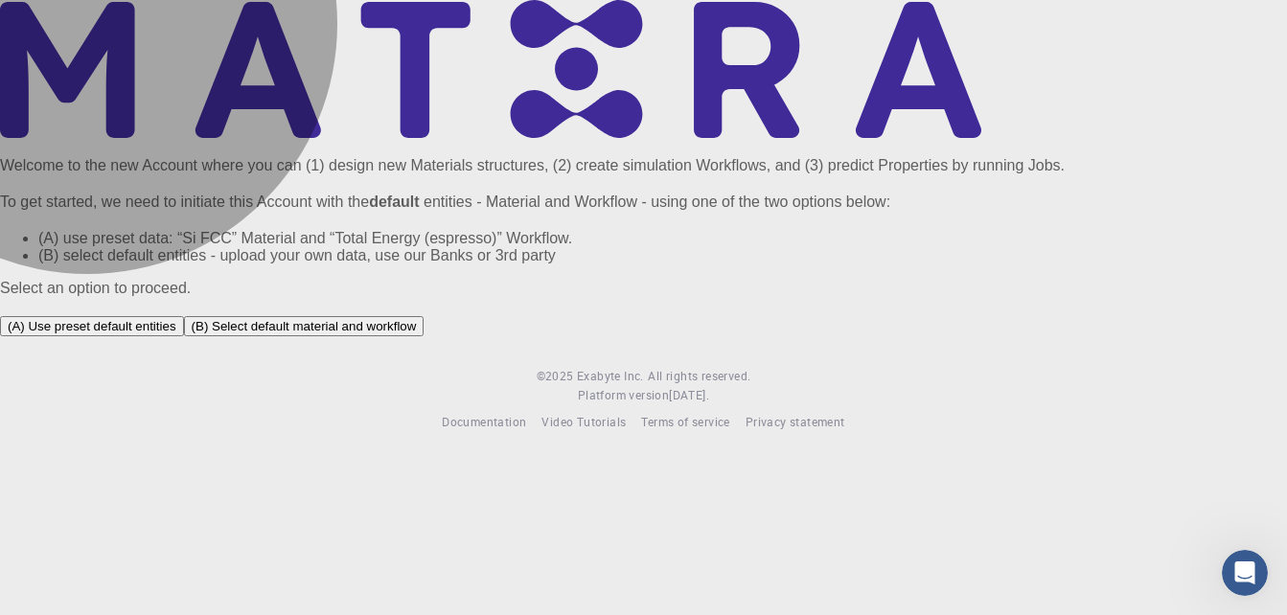
click at [424, 336] on button "(B) Select default material and workflow" at bounding box center [304, 326] width 240 height 20
